Goal: Use online tool/utility: Utilize a website feature to perform a specific function

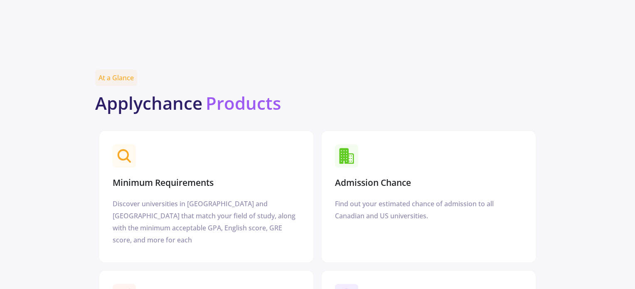
scroll to position [915, 0]
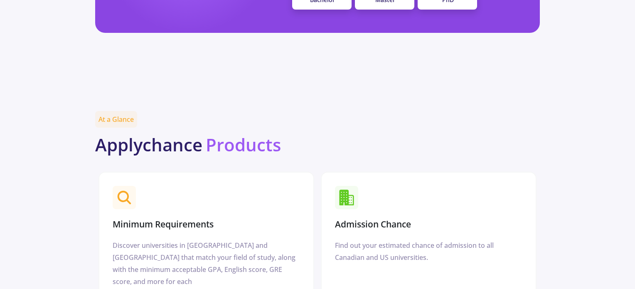
click at [351, 219] on h3 "Admission Chance" at bounding box center [373, 224] width 76 height 10
click at [354, 186] on span at bounding box center [346, 197] width 23 height 23
click at [349, 196] on section "Admission Chance" at bounding box center [429, 208] width 194 height 50
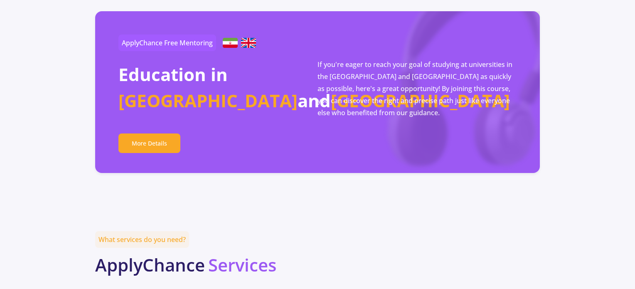
scroll to position [1663, 0]
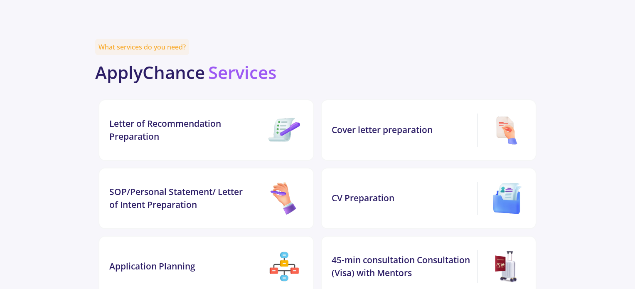
click at [377, 123] on div "Cover letter preparation" at bounding box center [403, 129] width 142 height 13
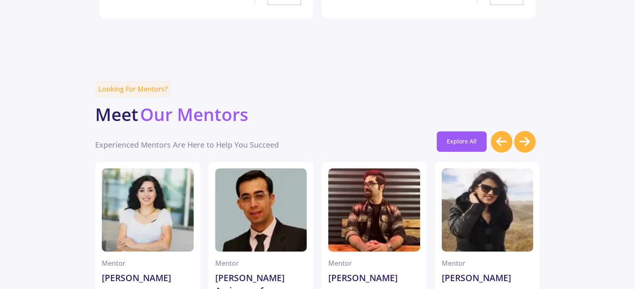
scroll to position [2214, 0]
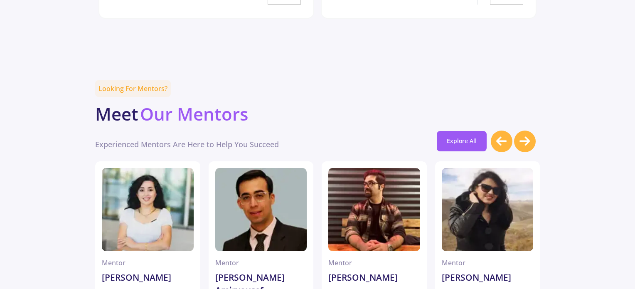
drag, startPoint x: 636, startPoint y: 110, endPoint x: 635, endPoint y: 152, distance: 42.0
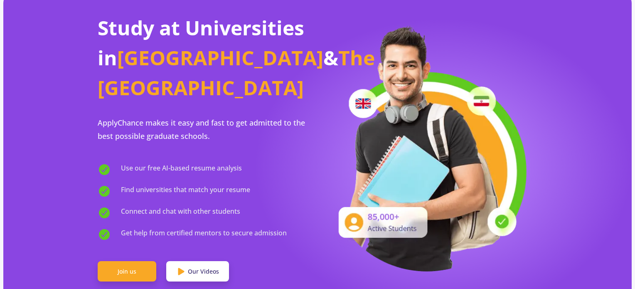
scroll to position [0, 0]
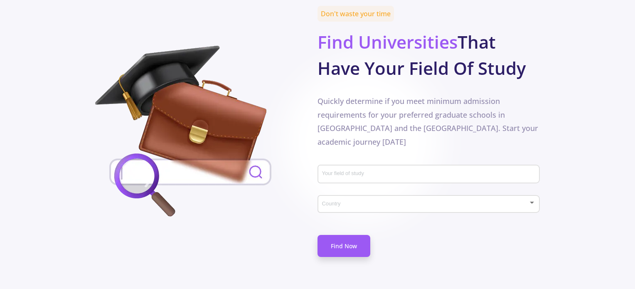
scroll to position [416, 0]
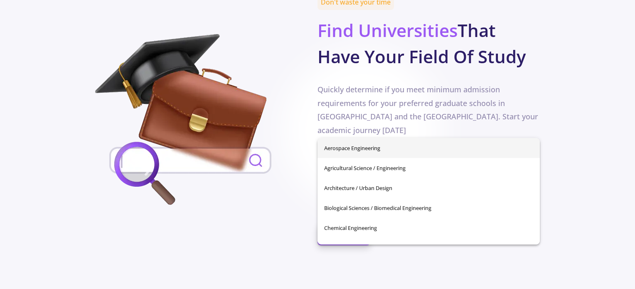
click at [353, 159] on input "Your field of study" at bounding box center [430, 162] width 217 height 7
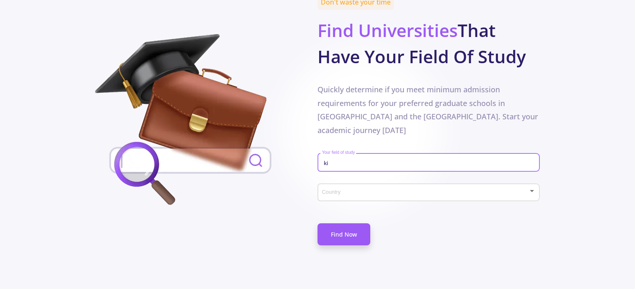
type input "k"
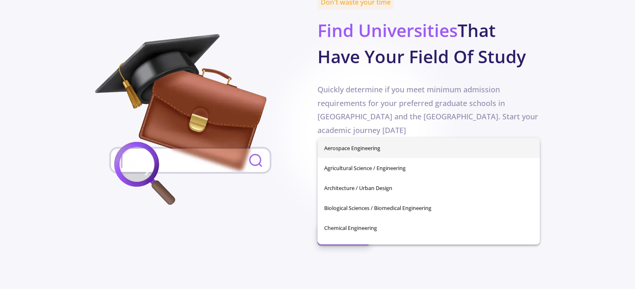
type input "g"
type input "h"
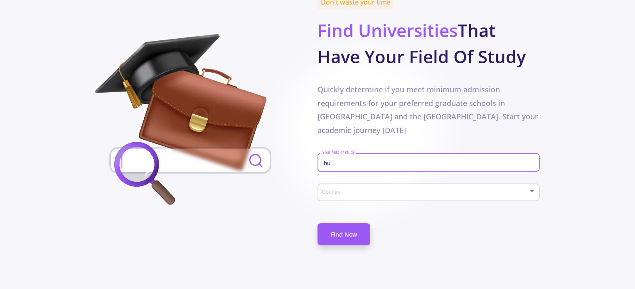
type input "h"
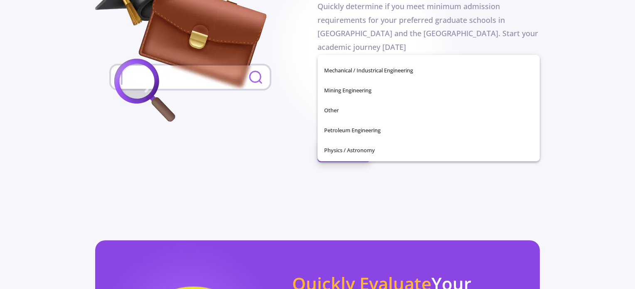
scroll to position [293, 0]
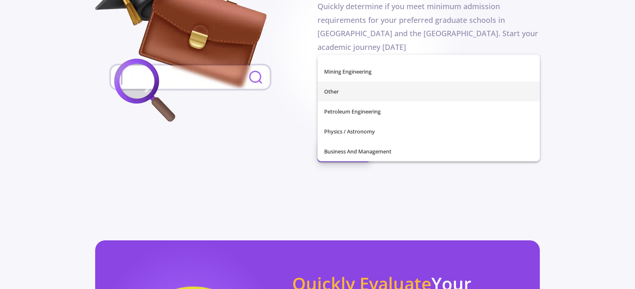
click at [365, 91] on span "Other" at bounding box center [428, 91] width 209 height 20
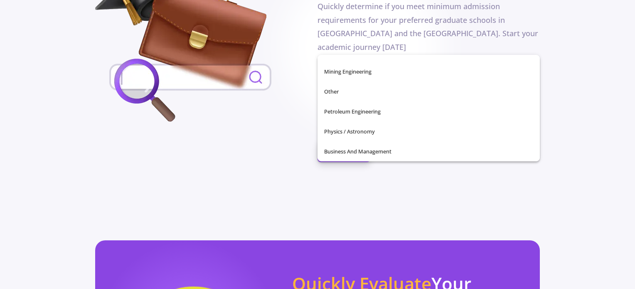
type input "Other"
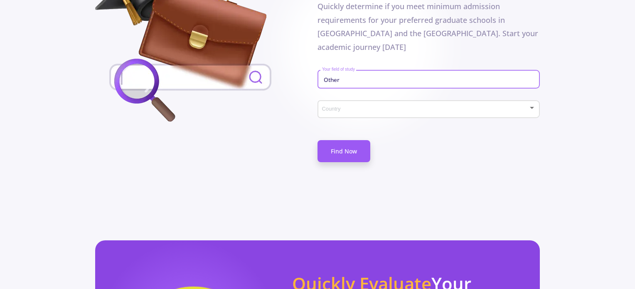
click at [365, 106] on span at bounding box center [426, 109] width 205 height 6
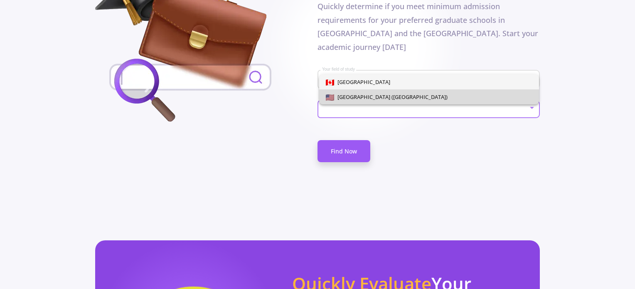
click at [365, 94] on span "[GEOGRAPHIC_DATA] ([GEOGRAPHIC_DATA])" at bounding box center [390, 96] width 113 height 7
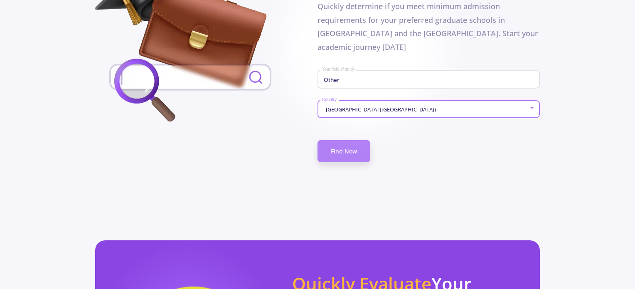
click at [358, 140] on link "Find Now" at bounding box center [344, 151] width 53 height 22
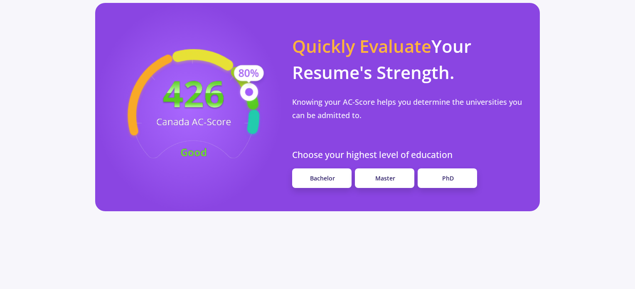
scroll to position [707, 0]
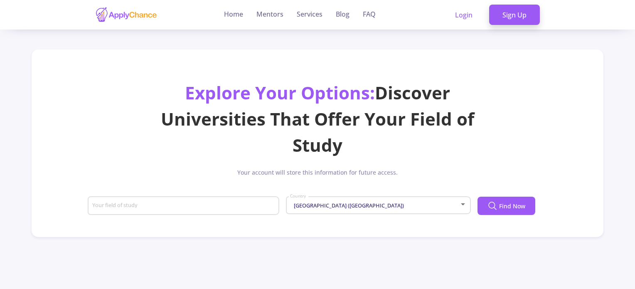
type input "Other"
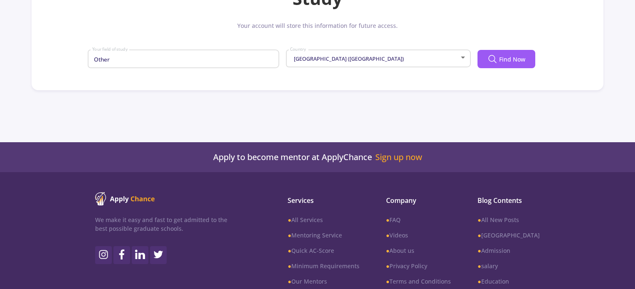
scroll to position [83, 0]
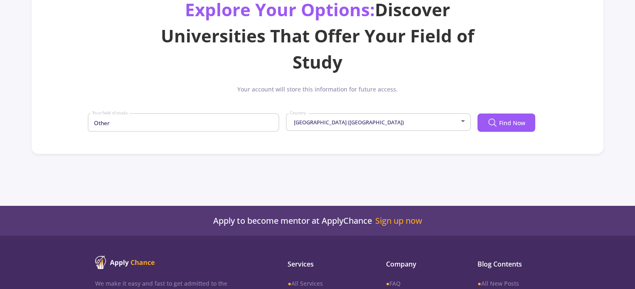
click at [254, 127] on div "Other Your field of study" at bounding box center [184, 121] width 184 height 22
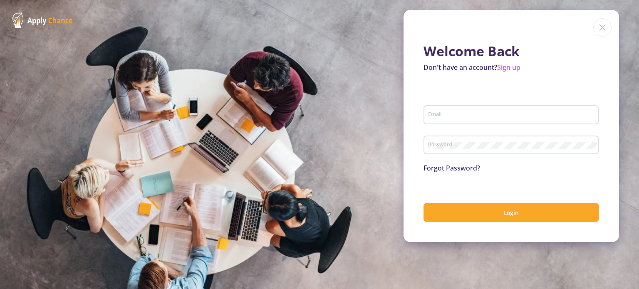
click at [473, 113] on input "Email" at bounding box center [512, 114] width 170 height 7
click at [232, 79] on section "Welcome Back Don't have an account? Sign up Email Password Forgot Password? Log…" at bounding box center [319, 144] width 639 height 289
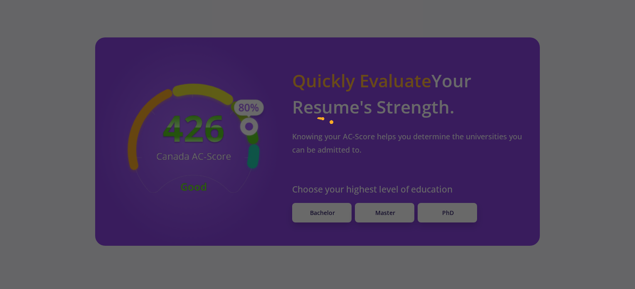
scroll to position [707, 0]
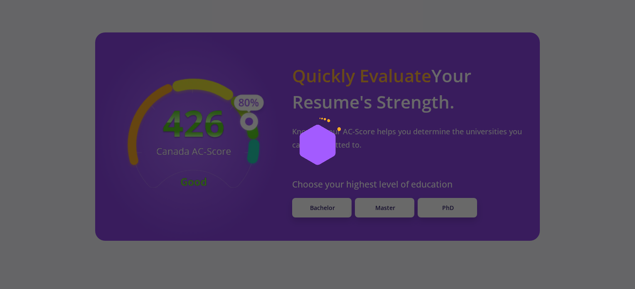
click at [376, 91] on div at bounding box center [317, 144] width 635 height 289
click at [389, 170] on div at bounding box center [317, 144] width 635 height 289
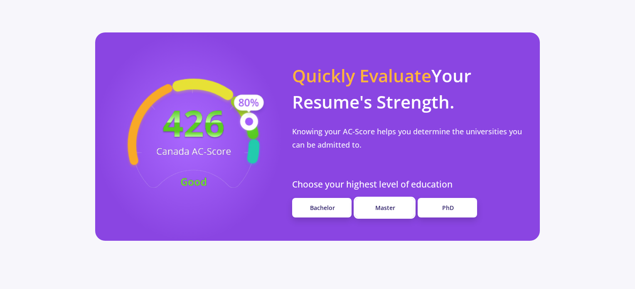
click at [392, 204] on span "Master" at bounding box center [385, 208] width 20 height 8
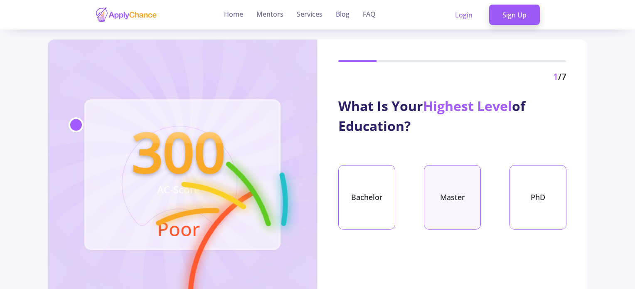
click at [457, 193] on div "Master" at bounding box center [452, 197] width 57 height 64
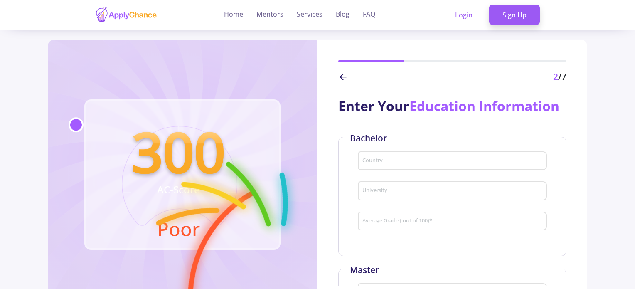
click at [409, 155] on div "Country" at bounding box center [452, 159] width 181 height 22
click at [403, 158] on input "Country" at bounding box center [453, 161] width 183 height 7
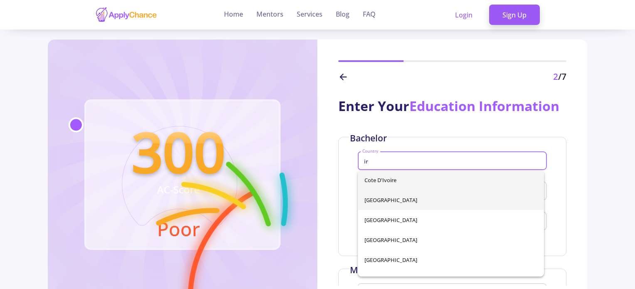
click at [387, 202] on span "[GEOGRAPHIC_DATA]" at bounding box center [451, 200] width 173 height 20
type input "[GEOGRAPHIC_DATA]"
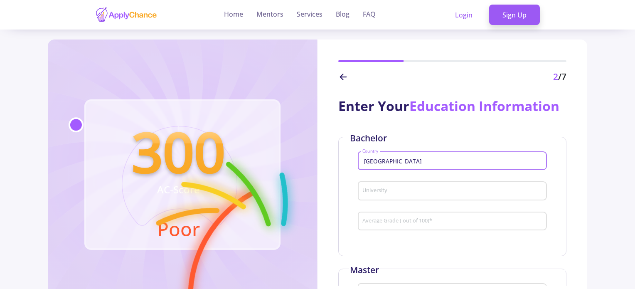
click at [388, 186] on div "University" at bounding box center [452, 189] width 181 height 22
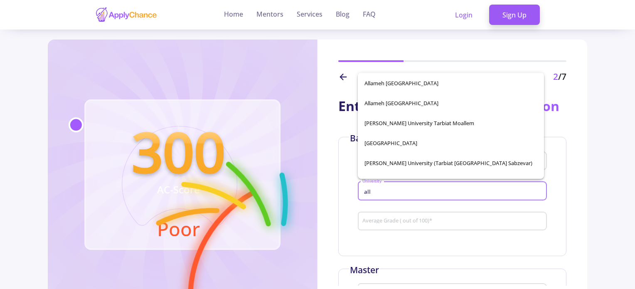
scroll to position [125, 0]
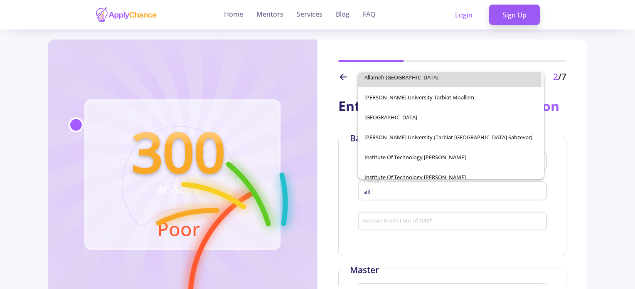
click at [417, 80] on span "Allameh [GEOGRAPHIC_DATA]" at bounding box center [451, 77] width 173 height 20
type input "Allameh [GEOGRAPHIC_DATA]"
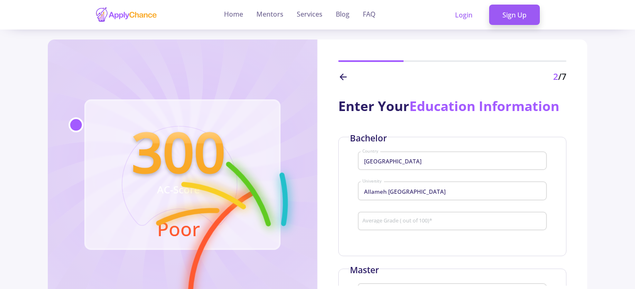
click at [399, 227] on div "Average Grade ( out of 100) *" at bounding box center [452, 220] width 181 height 22
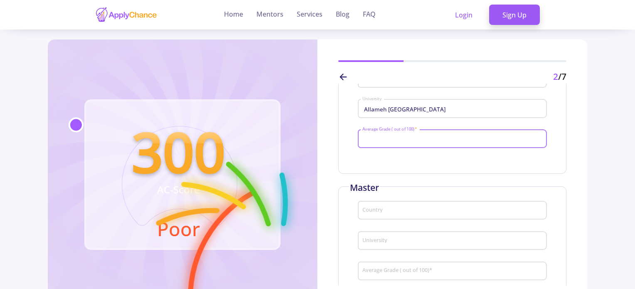
scroll to position [83, 0]
click at [389, 148] on div "Average Grade ( out of 100) *" at bounding box center [452, 140] width 189 height 27
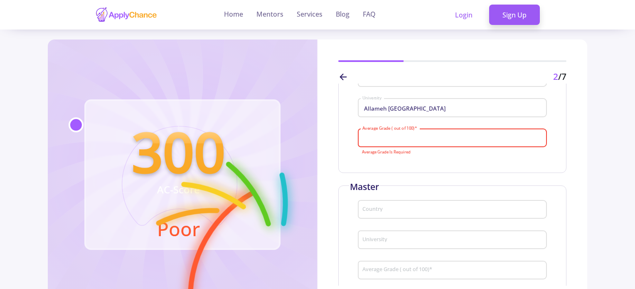
click at [388, 135] on input "Average Grade ( out of 100) *" at bounding box center [453, 138] width 183 height 7
